Goal: Task Accomplishment & Management: Manage account settings

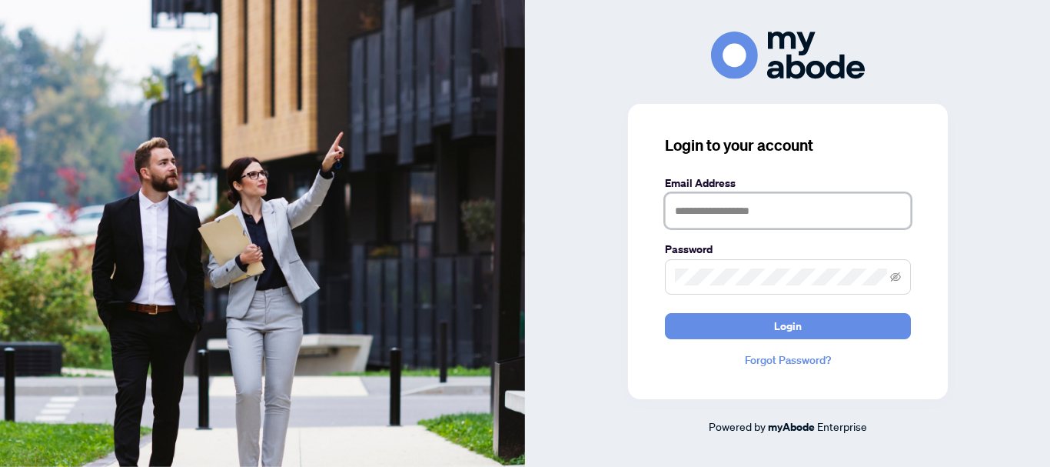
click at [746, 207] on input "text" at bounding box center [788, 210] width 246 height 35
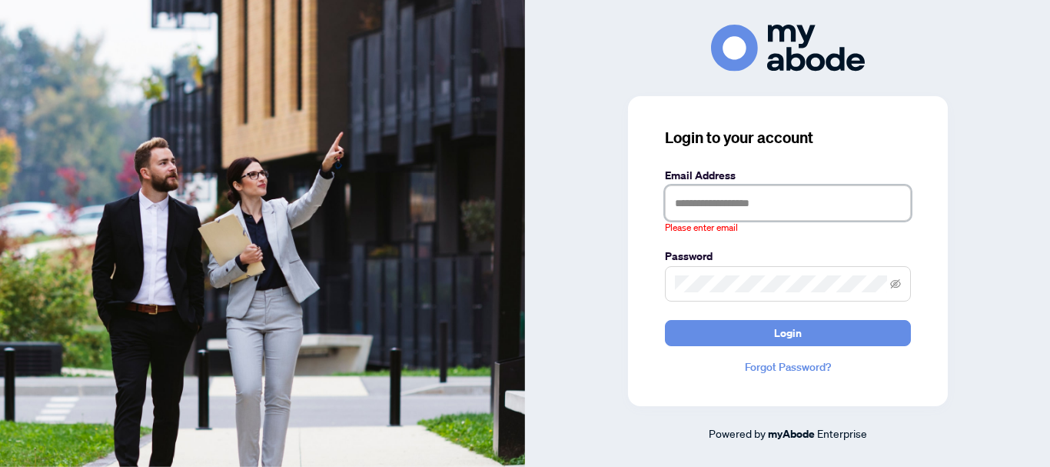
type input "**********"
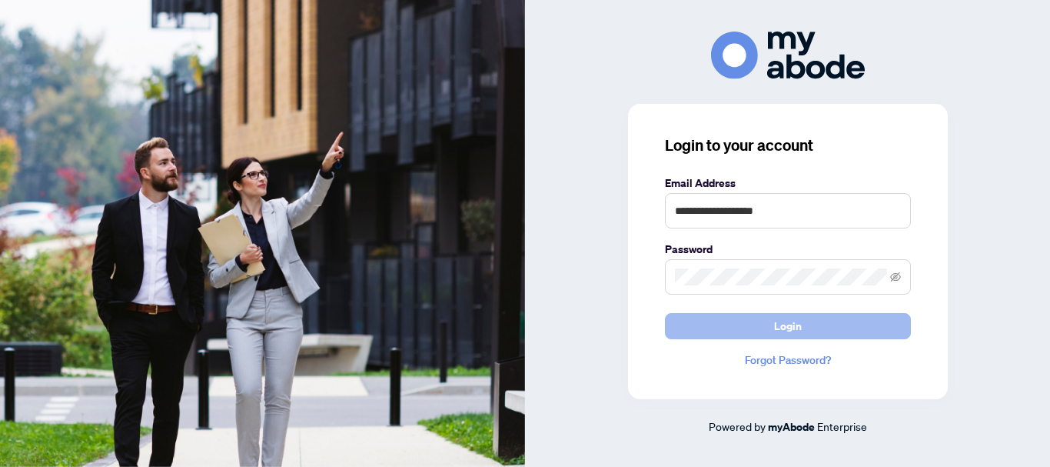
click at [777, 326] on span "Login" at bounding box center [788, 326] width 28 height 25
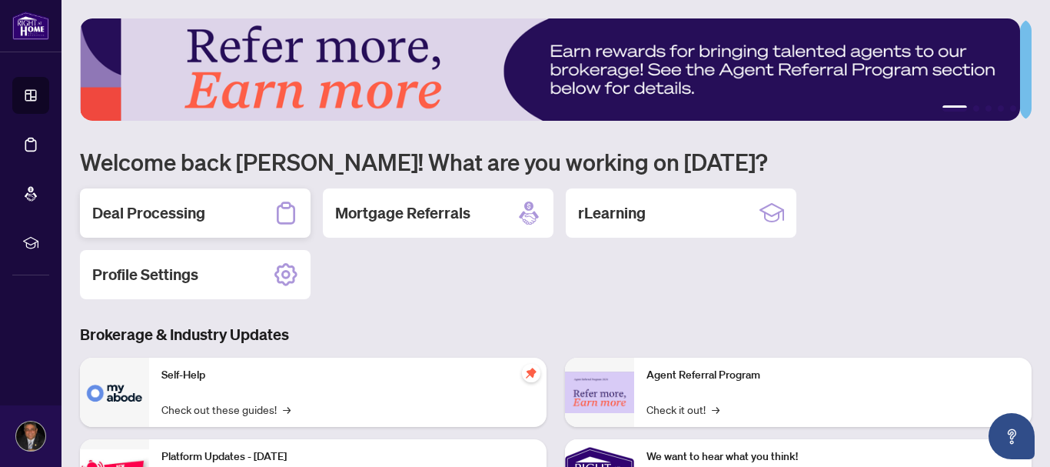
click at [178, 198] on div "Deal Processing" at bounding box center [195, 212] width 231 height 49
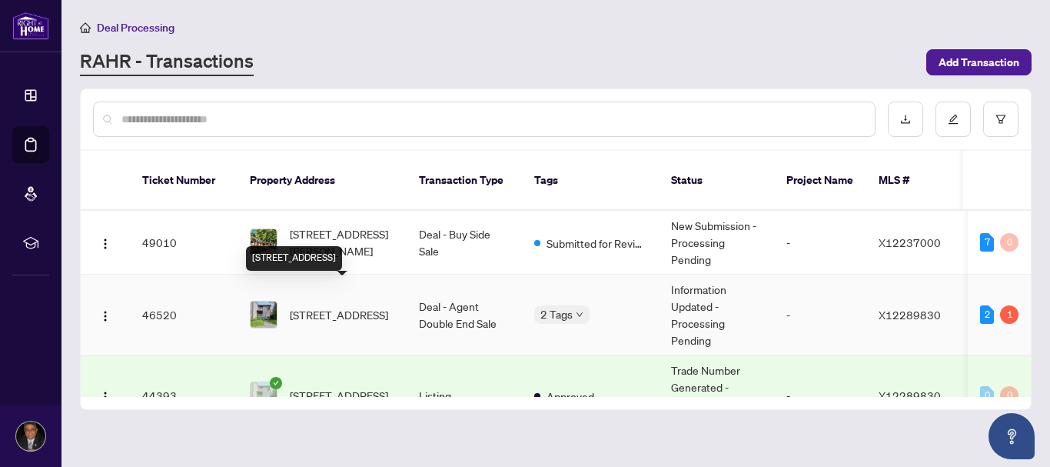
click at [384, 306] on span "[STREET_ADDRESS]" at bounding box center [339, 314] width 98 height 17
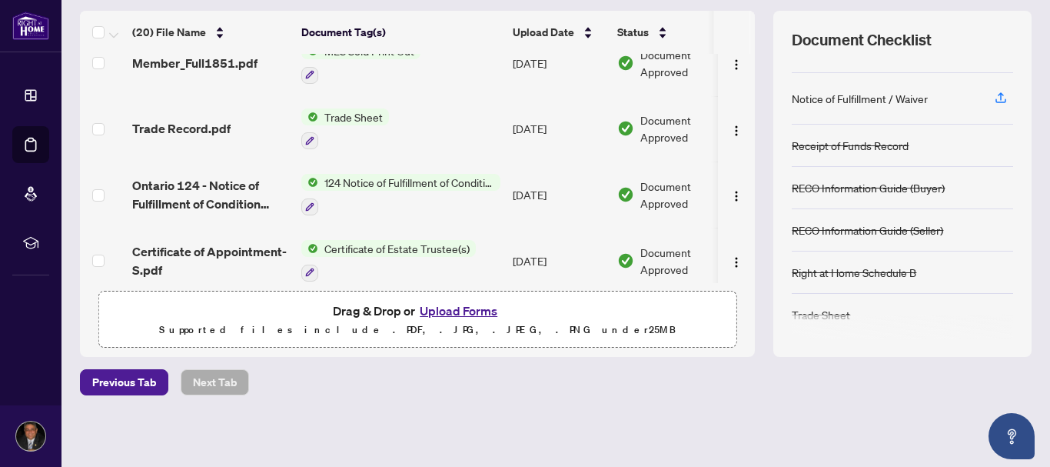
scroll to position [376, 0]
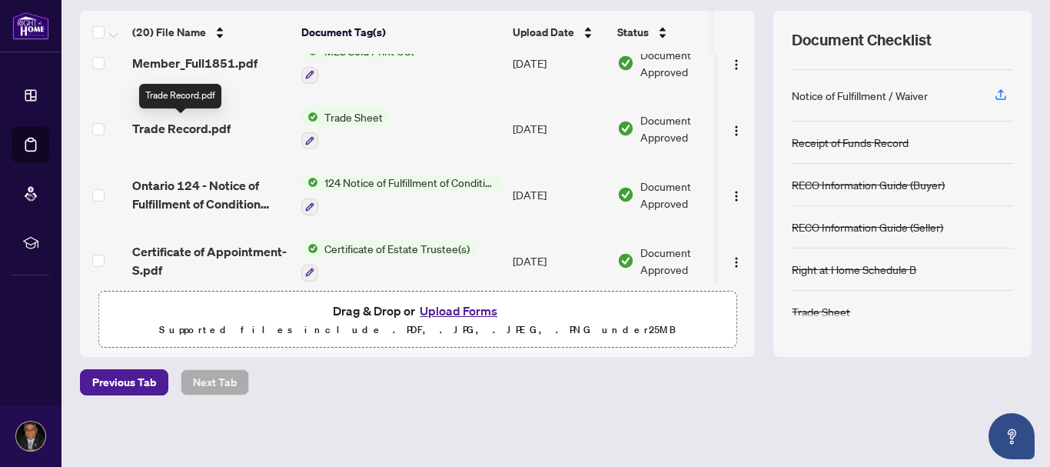
click at [189, 125] on span "Trade Record.pdf" at bounding box center [181, 128] width 98 height 18
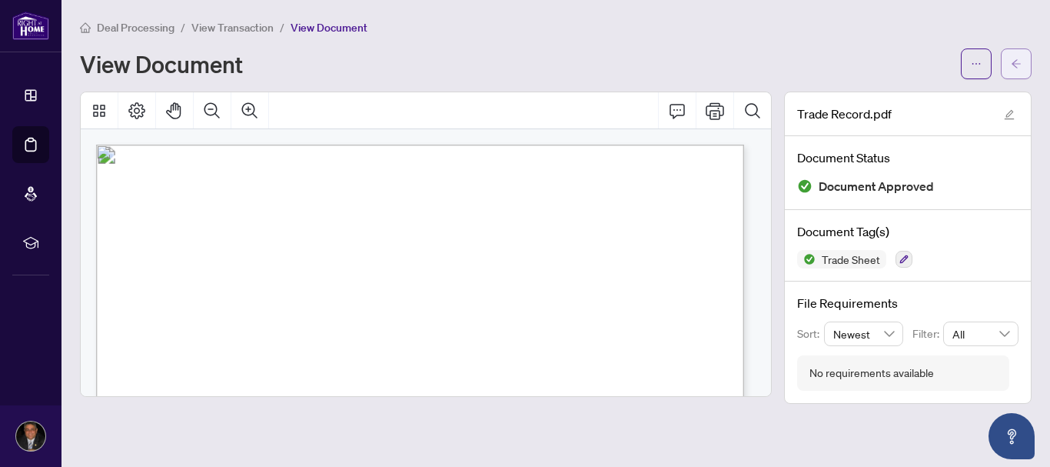
click at [1010, 69] on button "button" at bounding box center [1016, 63] width 31 height 31
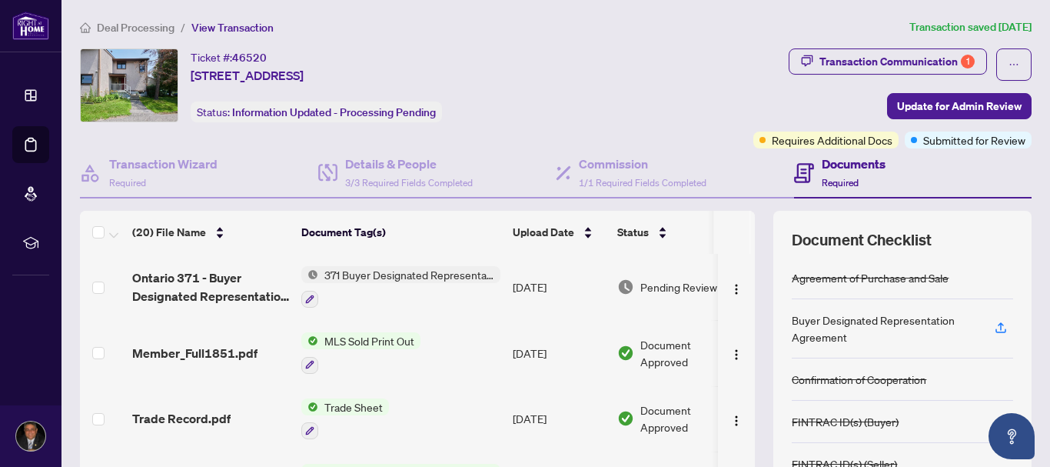
click at [356, 328] on td "MLS Sold Print Out" at bounding box center [400, 353] width 211 height 66
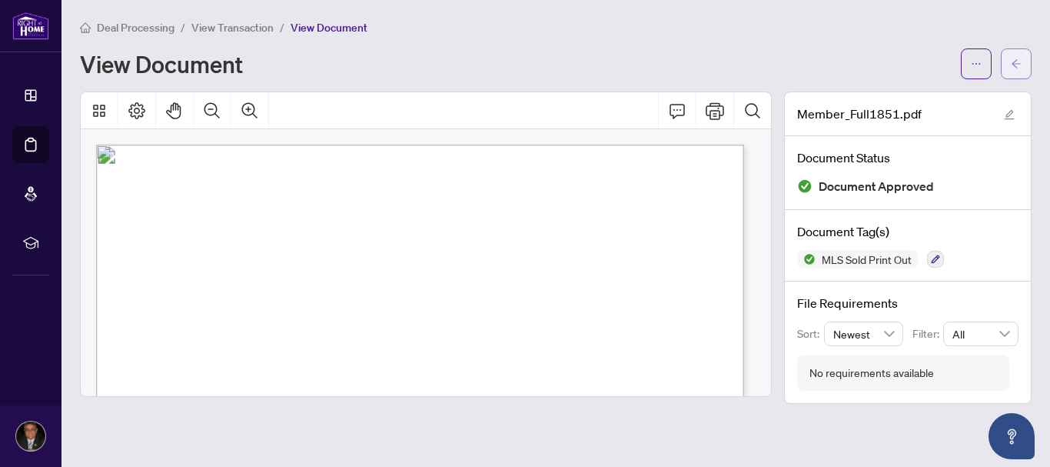
click at [1020, 67] on icon "arrow-left" at bounding box center [1016, 63] width 11 height 11
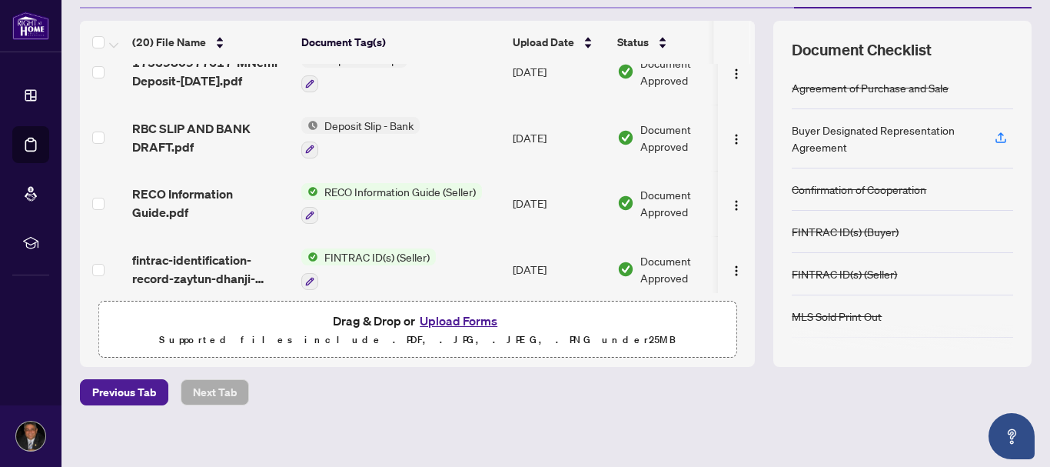
scroll to position [614, 0]
click at [737, 220] on td at bounding box center [736, 203] width 37 height 66
